Goal: Information Seeking & Learning: Learn about a topic

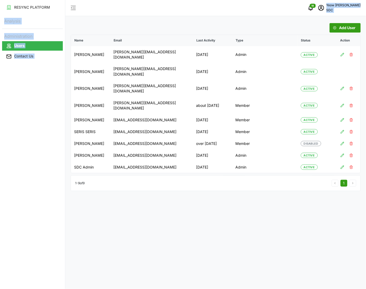
click at [0, 23] on html "RESYNC PLATFORM Analysis Administration Users Contact Us 18 [PERSON_NAME] SDC A…" at bounding box center [183, 144] width 366 height 289
click at [44, 167] on div "RESYNC PLATFORM Analysis Administration Users Contact Us" at bounding box center [32, 144] width 65 height 289
click at [73, 7] on icon "button" at bounding box center [73, 8] width 6 height 6
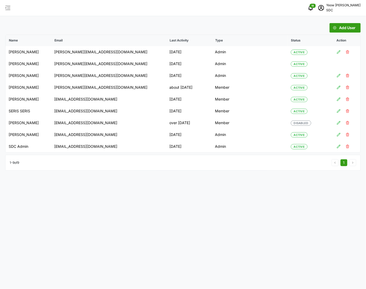
click at [6, 6] on icon "button" at bounding box center [8, 8] width 6 height 6
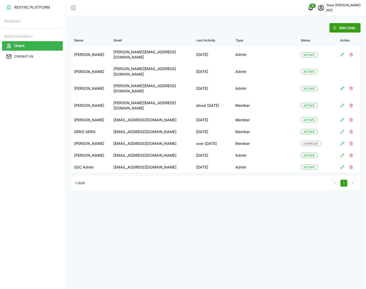
click at [17, 39] on p "Administration" at bounding box center [32, 36] width 61 height 8
click at [18, 36] on p "Administration" at bounding box center [32, 36] width 61 height 8
click at [15, 24] on p "Analysis" at bounding box center [32, 21] width 61 height 8
click at [14, 20] on p "Analysis" at bounding box center [32, 21] width 61 height 8
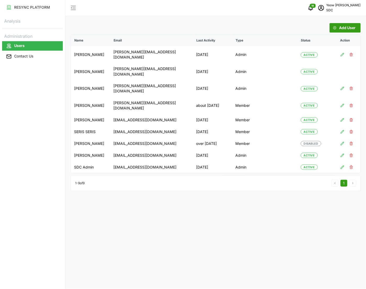
drag, startPoint x: 14, startPoint y: 20, endPoint x: 59, endPoint y: 14, distance: 45.6
click at [59, 14] on div "RESYNC PLATFORM Analysis Administration Users Contact Us" at bounding box center [32, 144] width 65 height 289
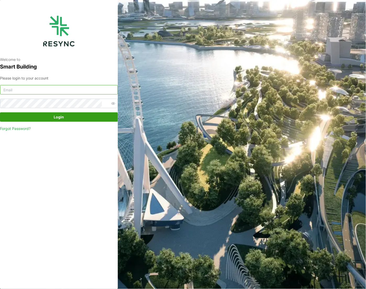
type input "[PERSON_NAME][EMAIL_ADDRESS][DOMAIN_NAME]"
click at [65, 116] on span "Login" at bounding box center [59, 116] width 108 height 9
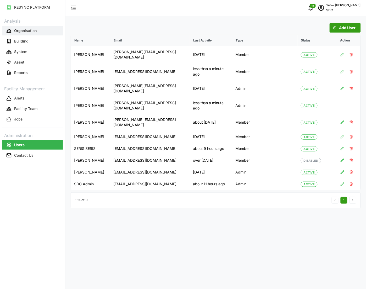
click at [19, 34] on button "Organisation" at bounding box center [32, 30] width 61 height 9
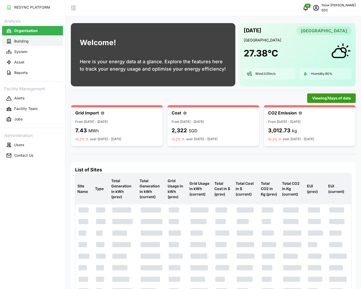
click at [17, 42] on p "Building" at bounding box center [21, 41] width 14 height 5
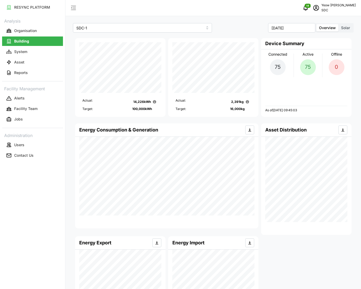
click at [345, 28] on span "Solar" at bounding box center [345, 27] width 9 height 4
click at [338, 24] on input "Solar" at bounding box center [338, 24] width 0 height 0
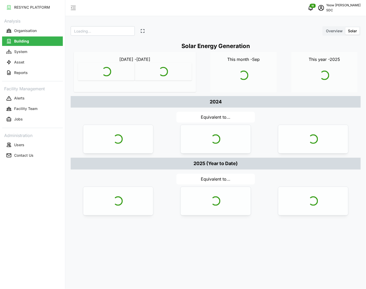
type input "SDC"
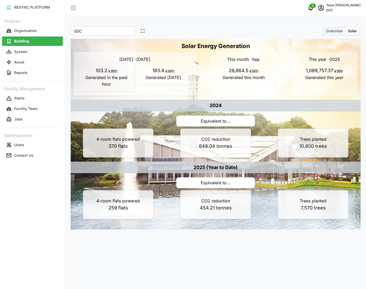
drag, startPoint x: 215, startPoint y: 265, endPoint x: 107, endPoint y: 239, distance: 110.8
click at [215, 265] on div "SDC * owned property SDC * Overview Solar Solar Energy Generation Today - 08 Se…" at bounding box center [216, 144] width 301 height 289
